Goal: Navigation & Orientation: Understand site structure

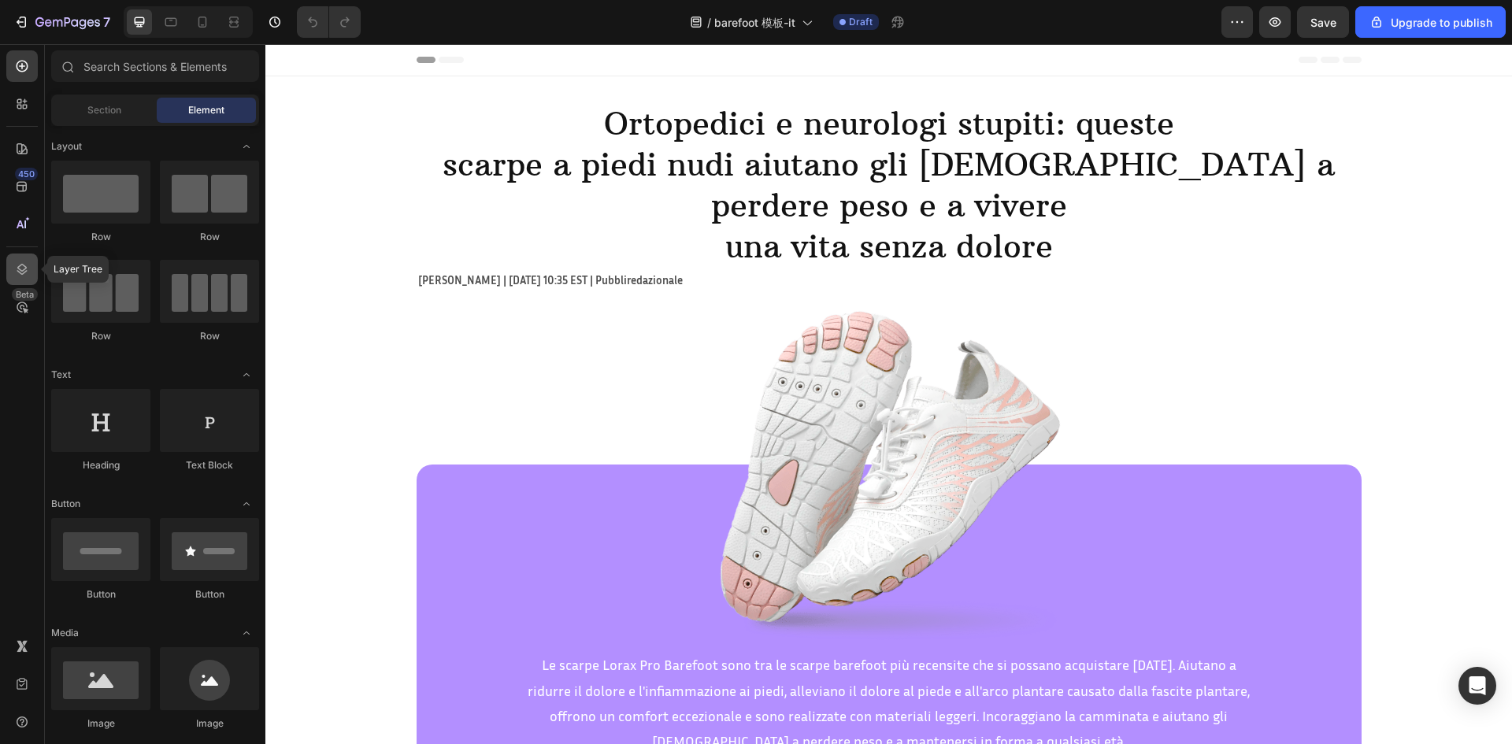
click at [22, 271] on icon at bounding box center [22, 269] width 10 height 11
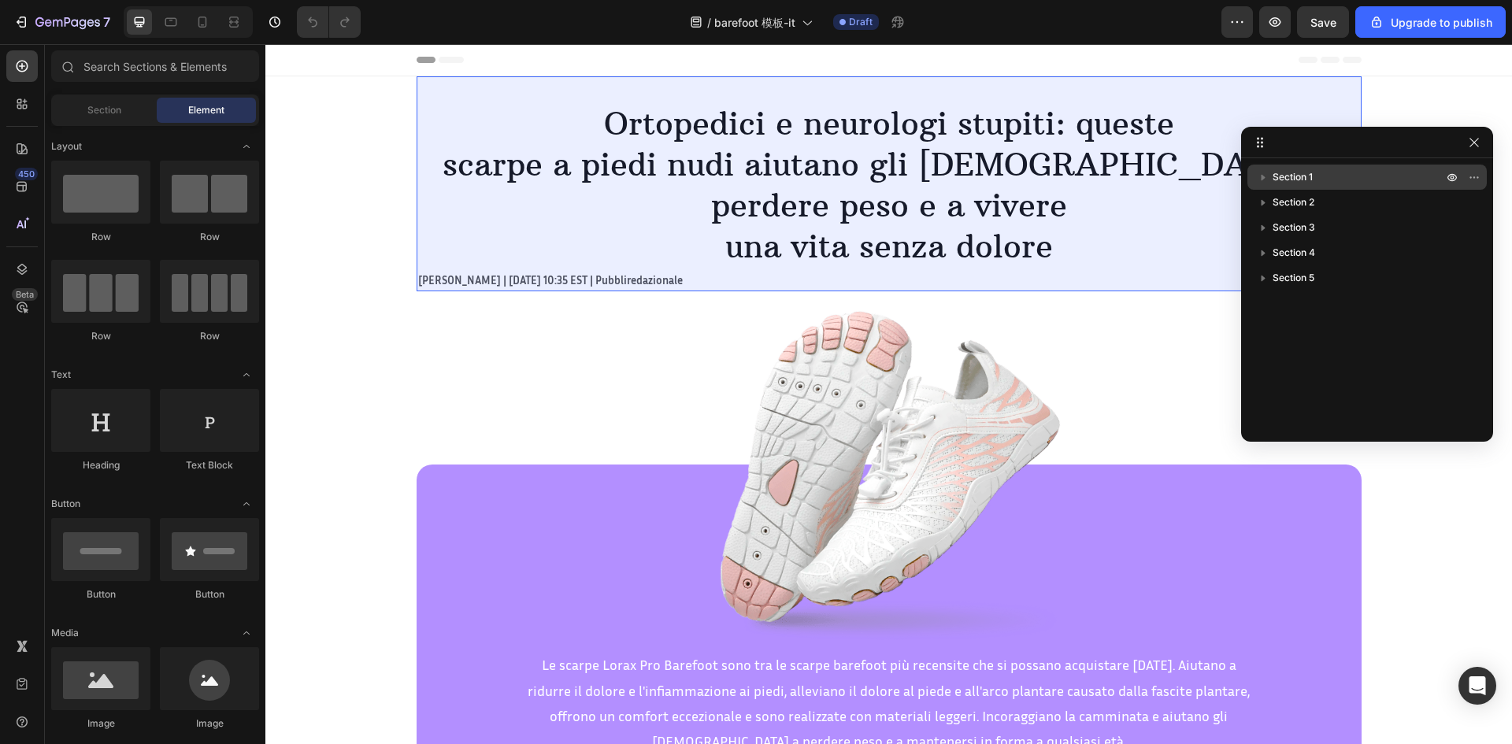
click at [1359, 191] on div "Section 2" at bounding box center [1367, 202] width 227 height 25
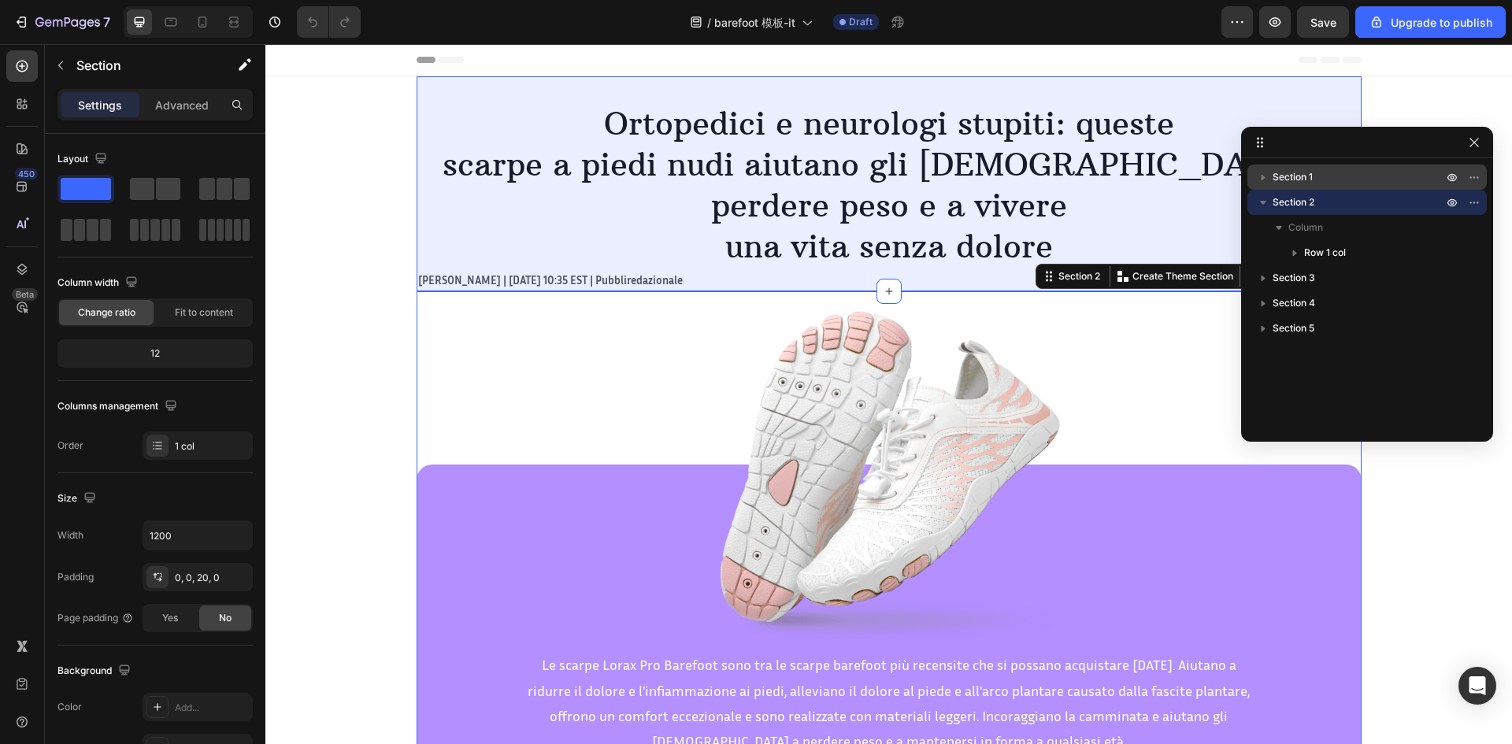
click at [1342, 174] on p "Section 1" at bounding box center [1359, 177] width 173 height 16
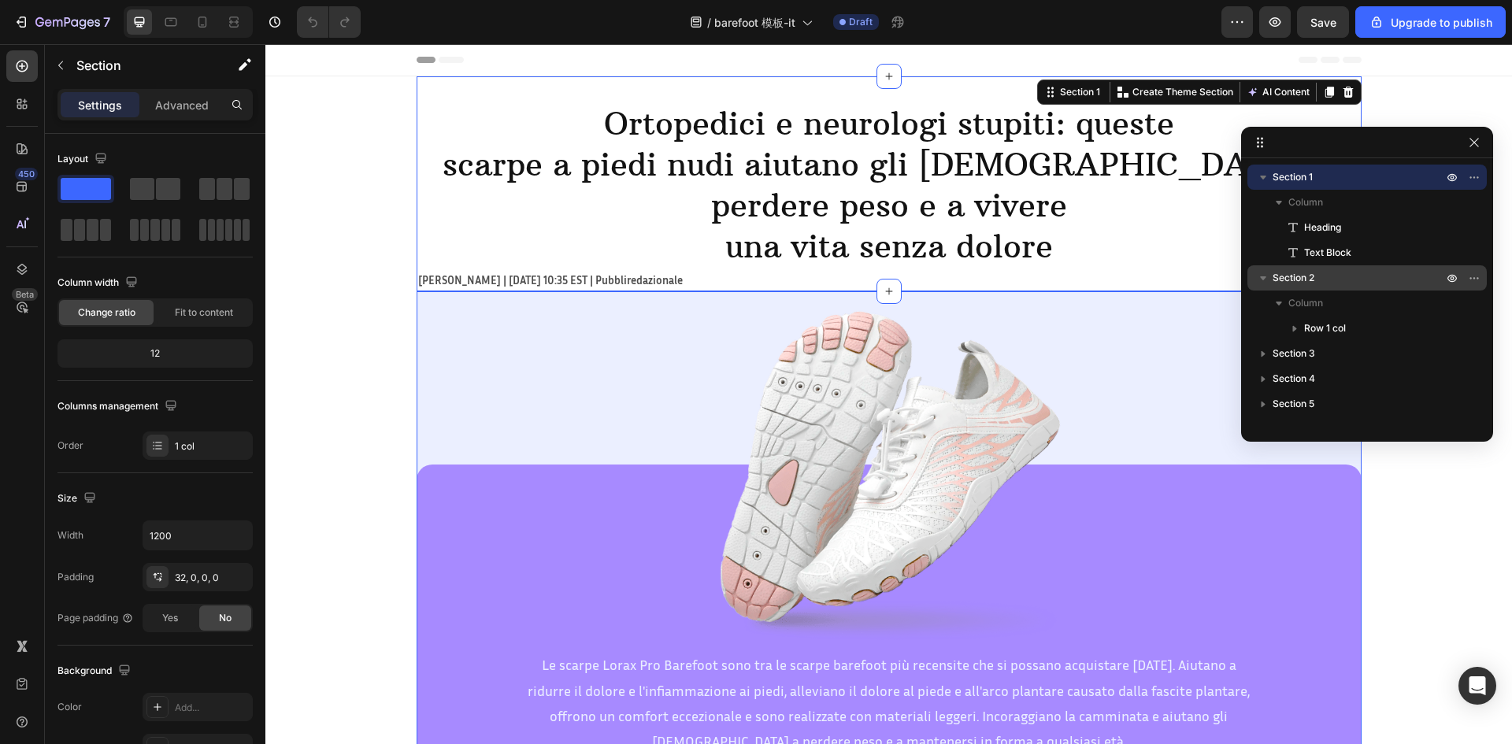
click at [1330, 272] on p "Section 2" at bounding box center [1359, 278] width 173 height 16
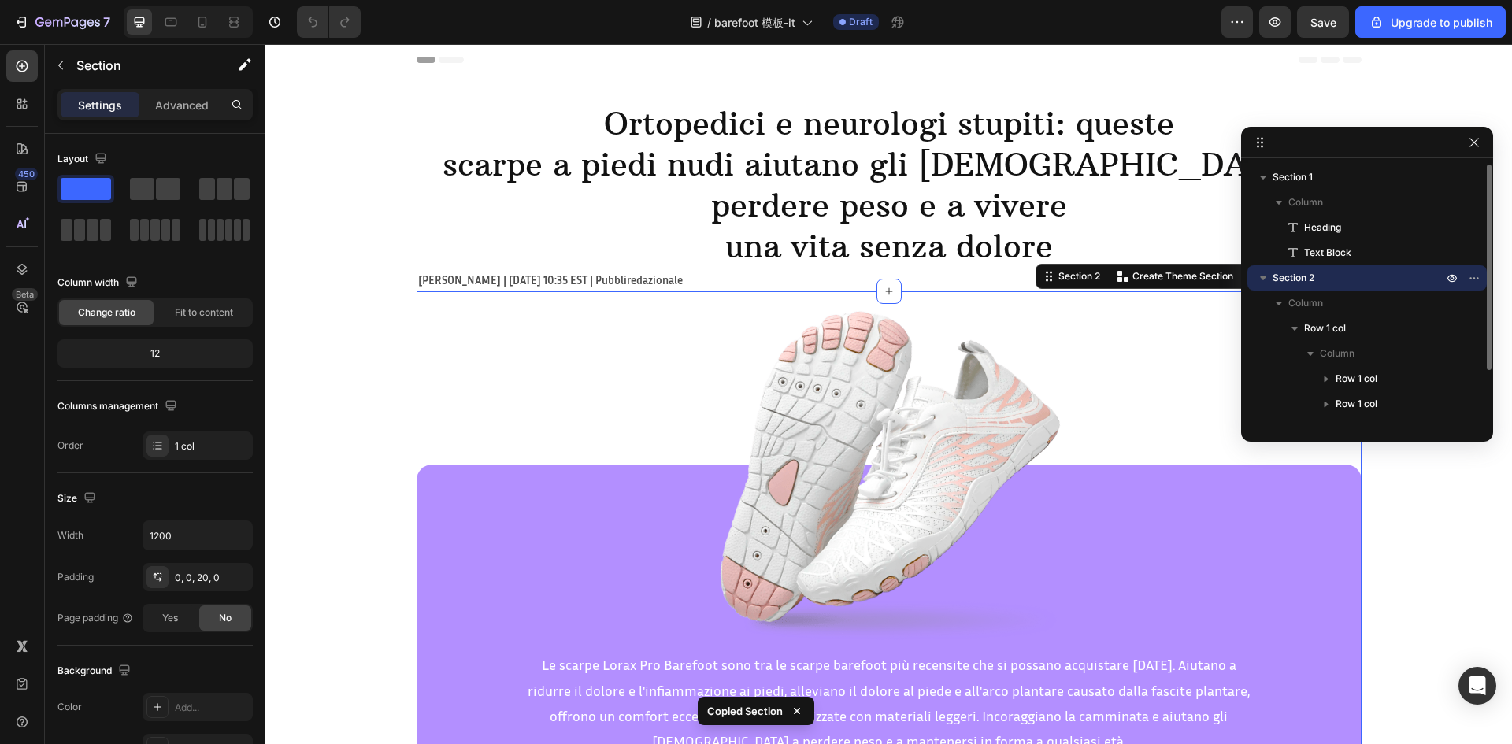
click at [1262, 283] on icon "button" at bounding box center [1263, 278] width 16 height 16
click at [1300, 303] on span "Section 3" at bounding box center [1294, 303] width 43 height 16
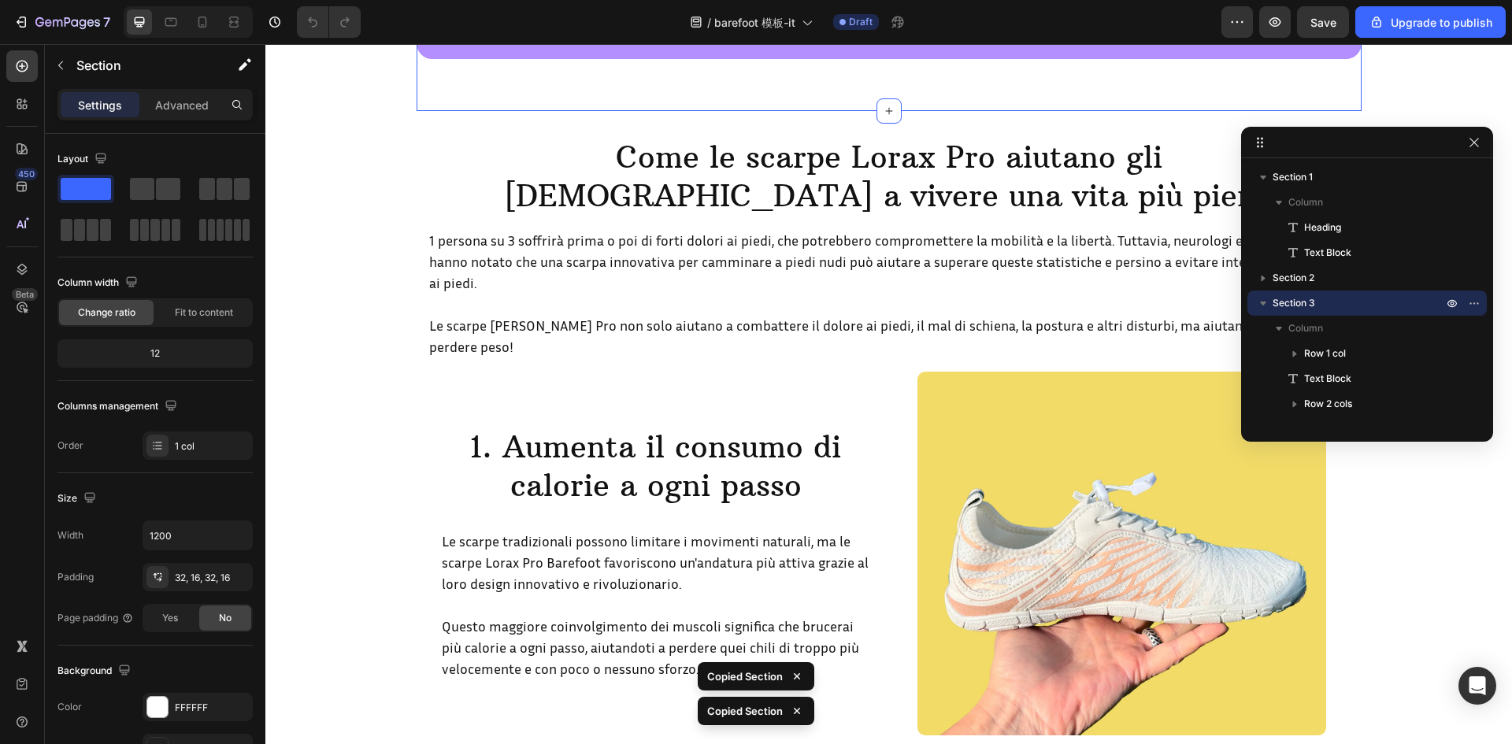
scroll to position [745, 0]
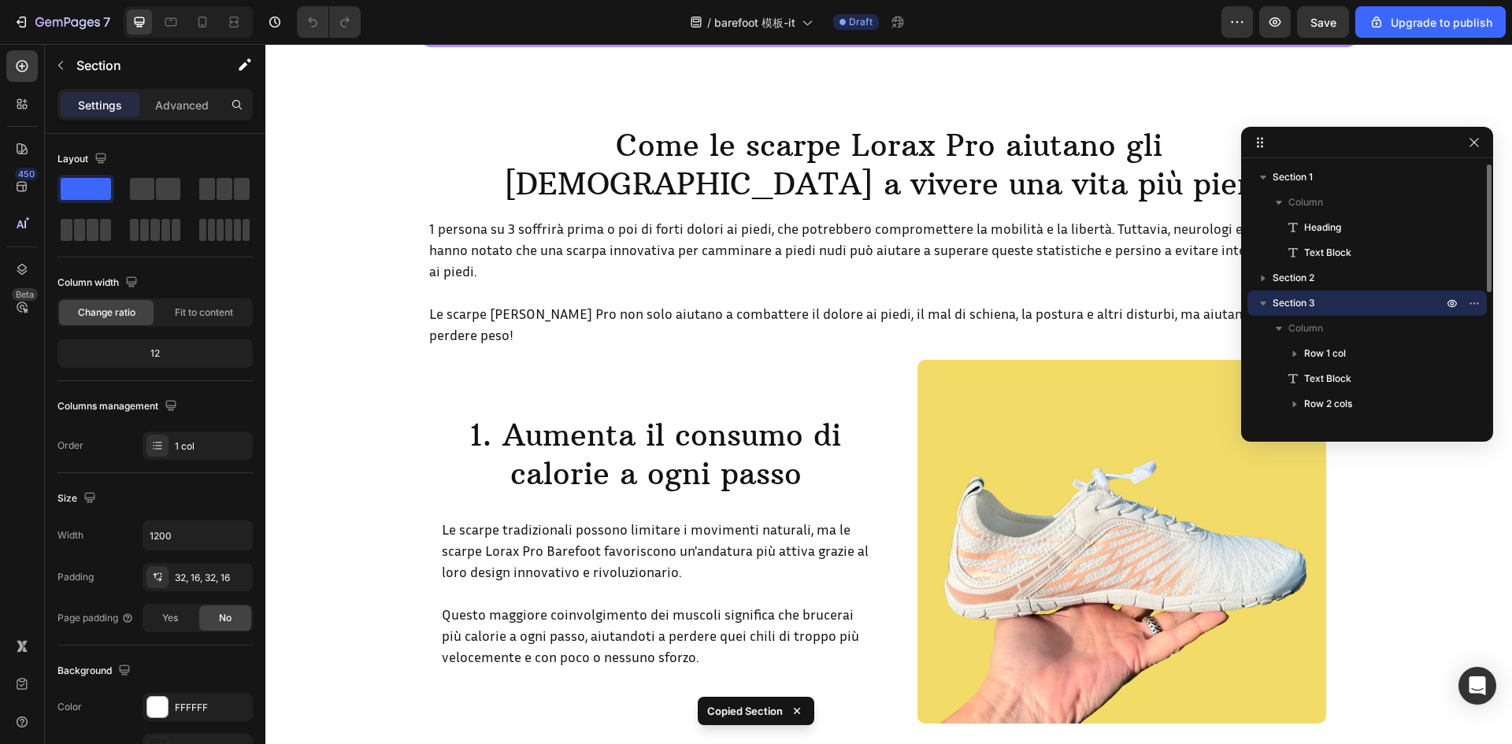
click at [1253, 304] on div "Section 3" at bounding box center [1366, 303] width 239 height 25
click at [1295, 321] on span "Section 4" at bounding box center [1294, 329] width 43 height 16
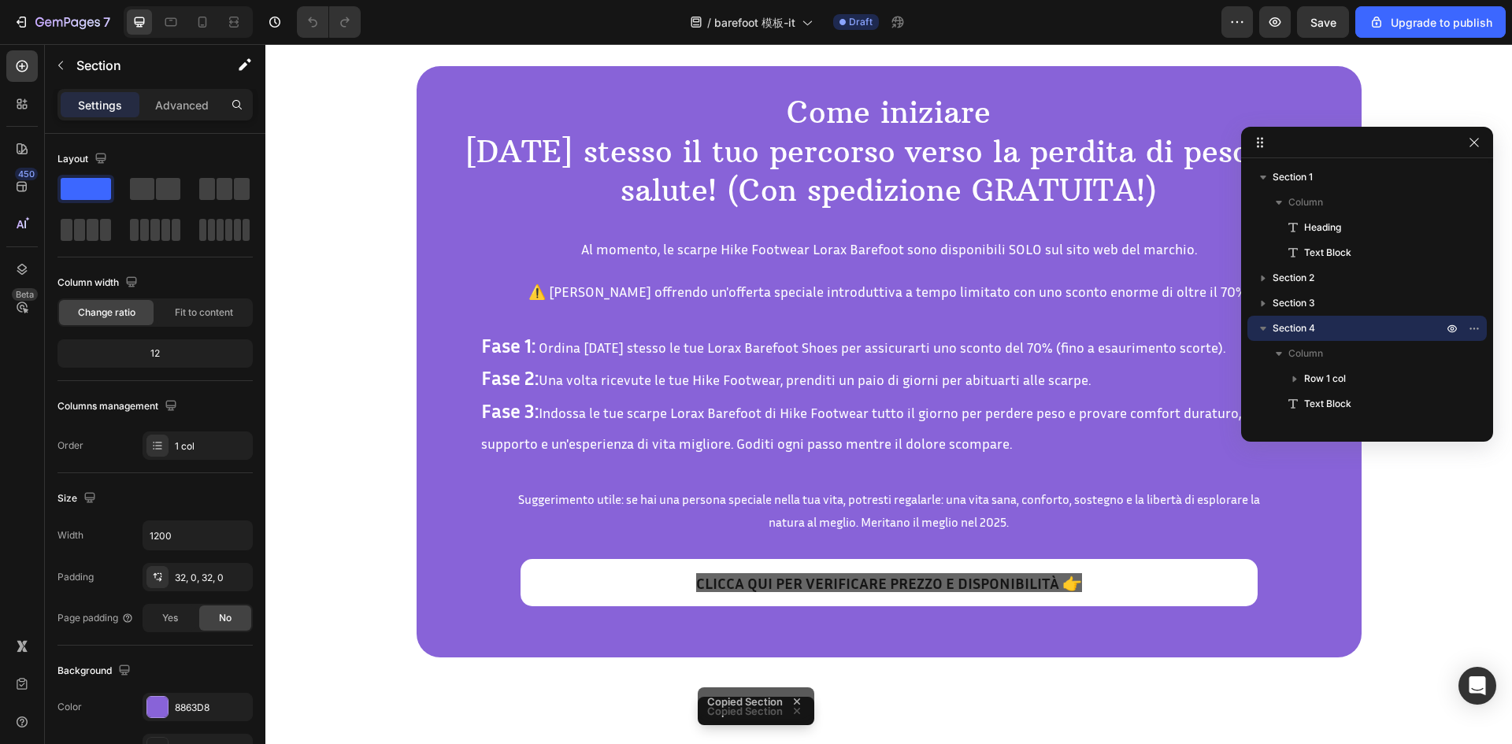
scroll to position [5117, 0]
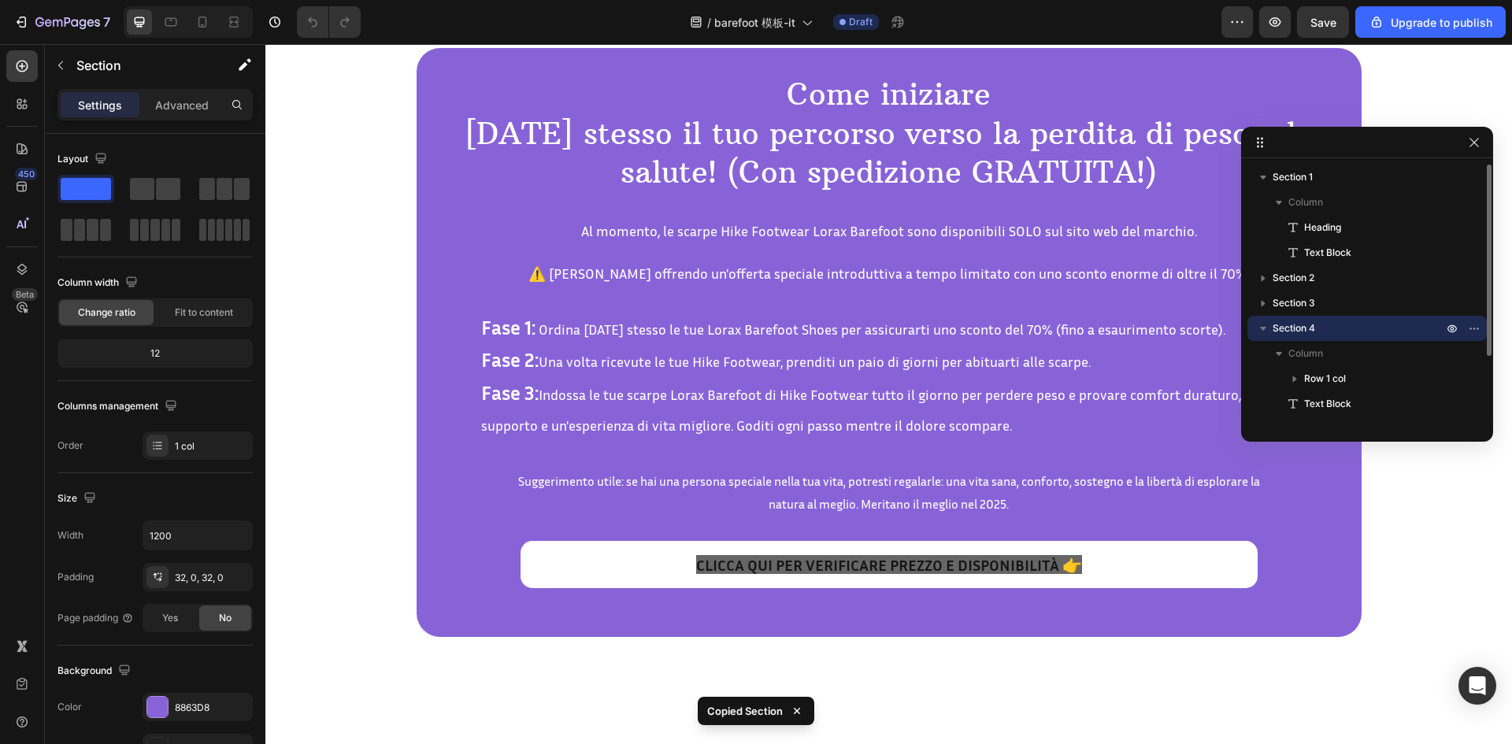
click at [1264, 324] on icon "button" at bounding box center [1263, 329] width 16 height 16
click at [1319, 353] on p "Section 5" at bounding box center [1359, 354] width 173 height 16
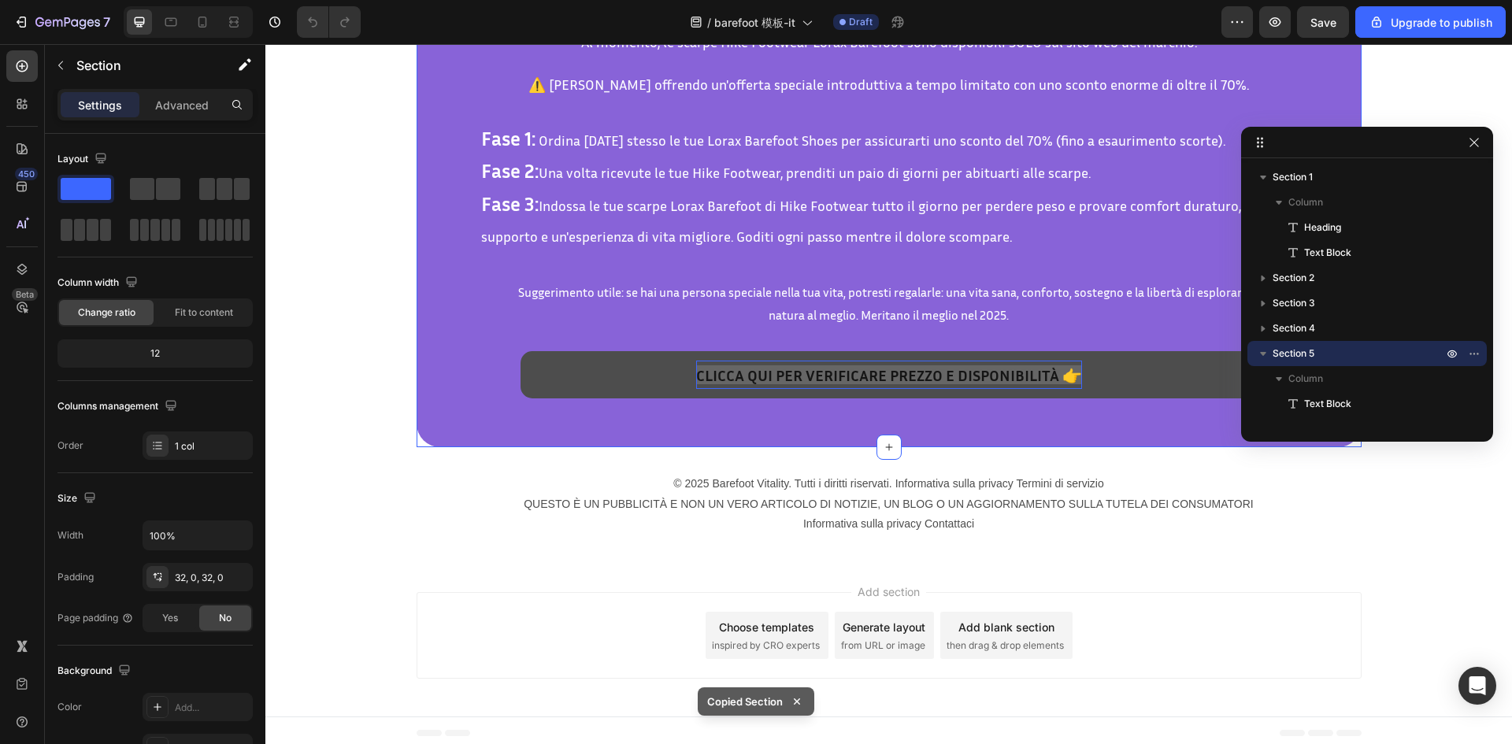
scroll to position [5887, 0]
